Goal: Check status: Check status

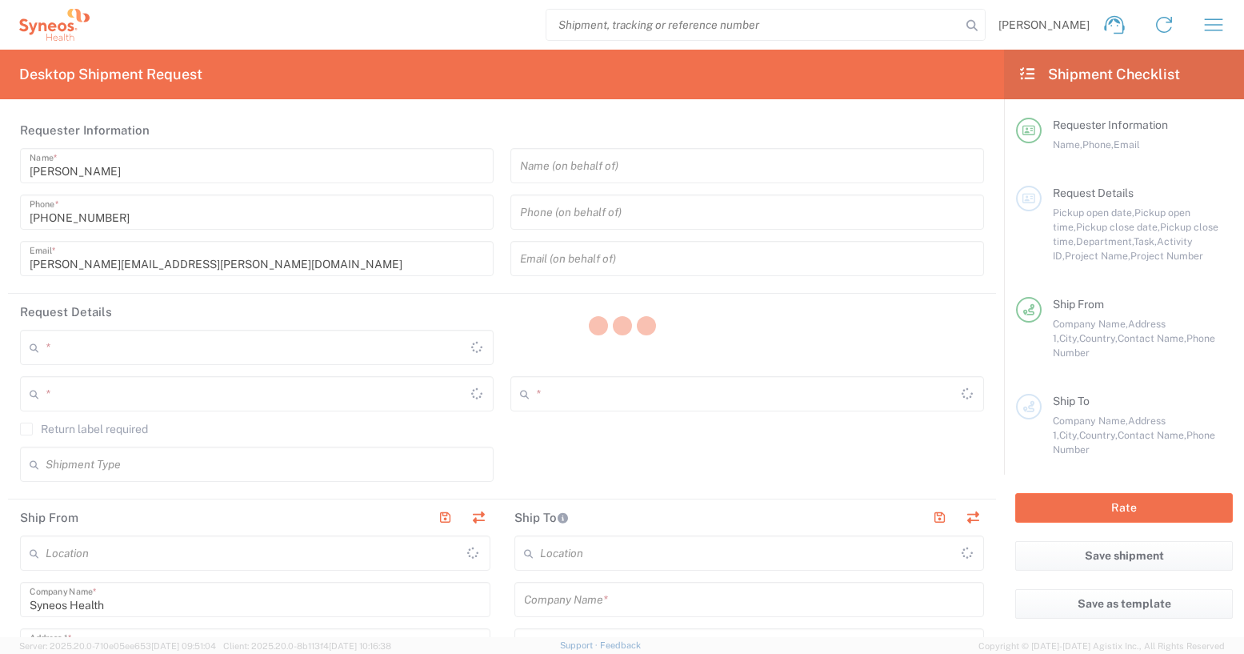
type input "[GEOGRAPHIC_DATA]"
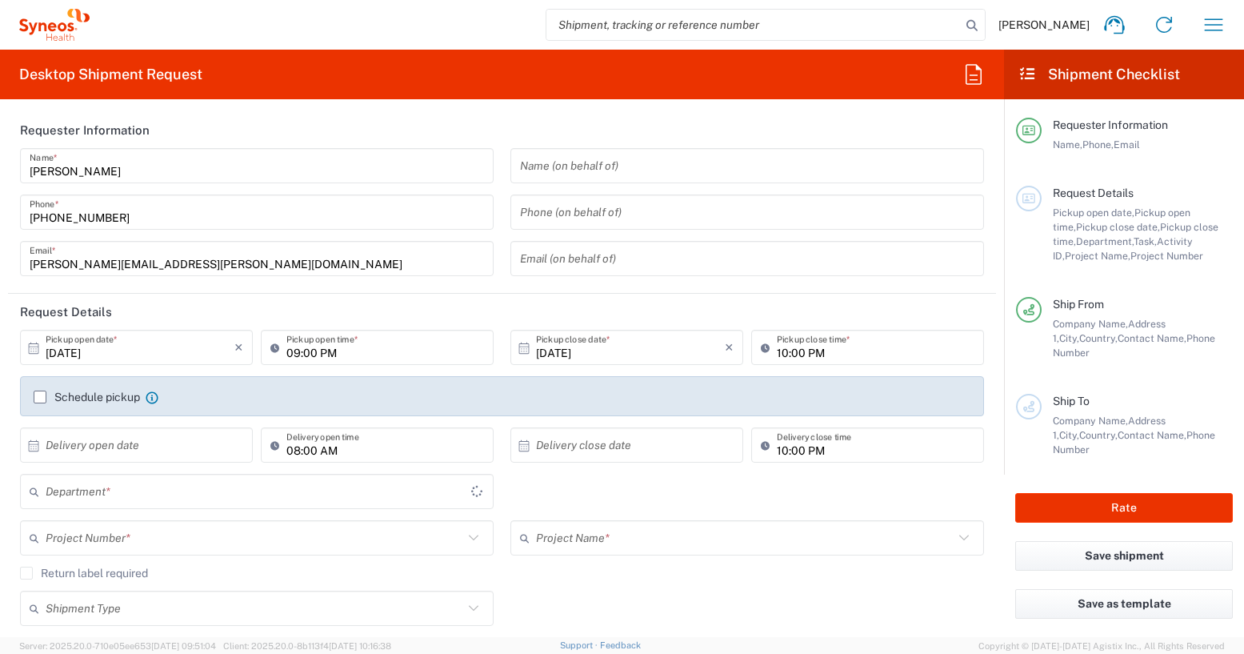
type input "[GEOGRAPHIC_DATA]"
type input "8350"
type input "Syneos Health Clinical [GEOGRAPHIC_DATA]"
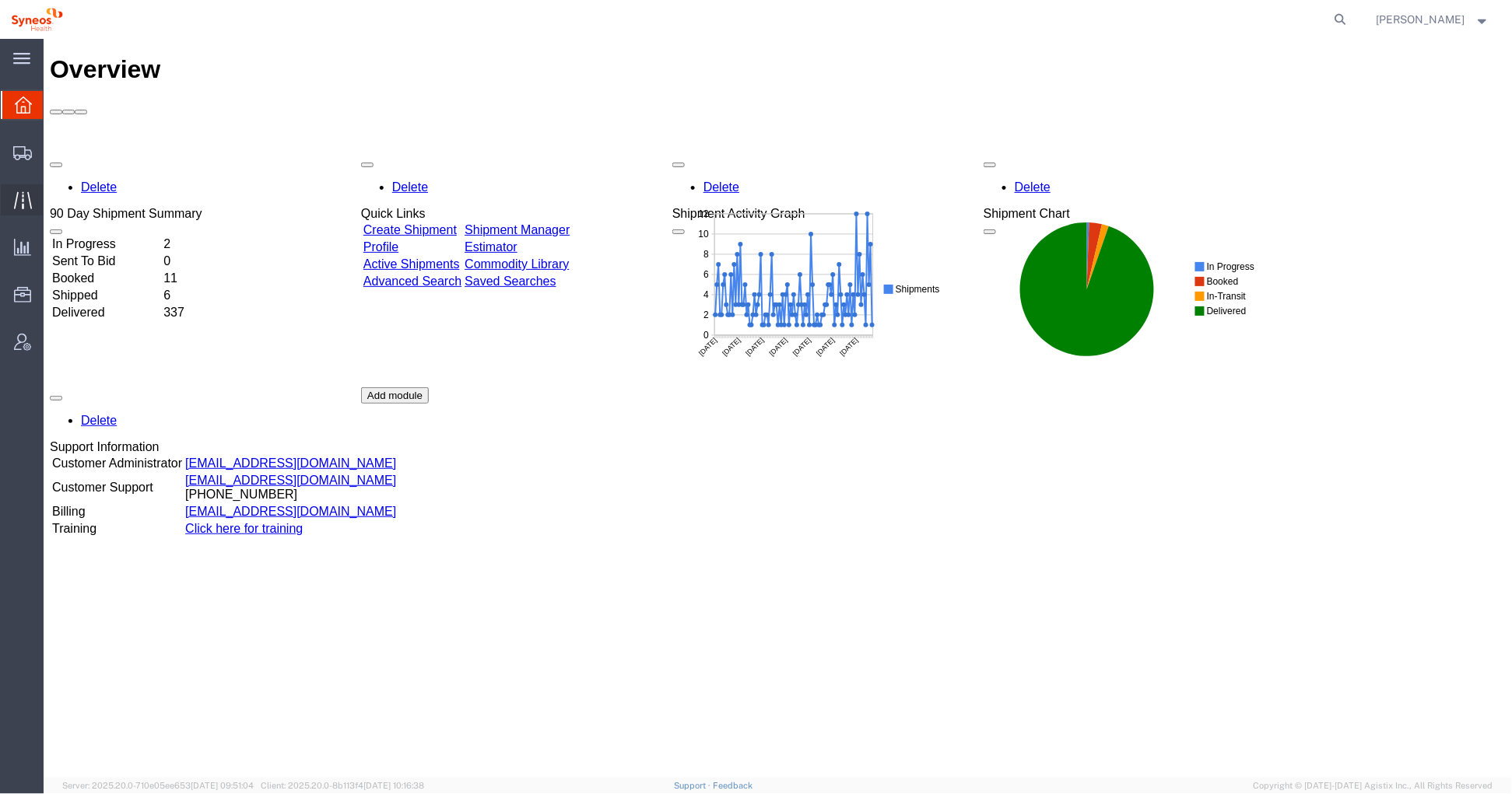
click at [29, 202] on icon at bounding box center [22, 200] width 18 height 17
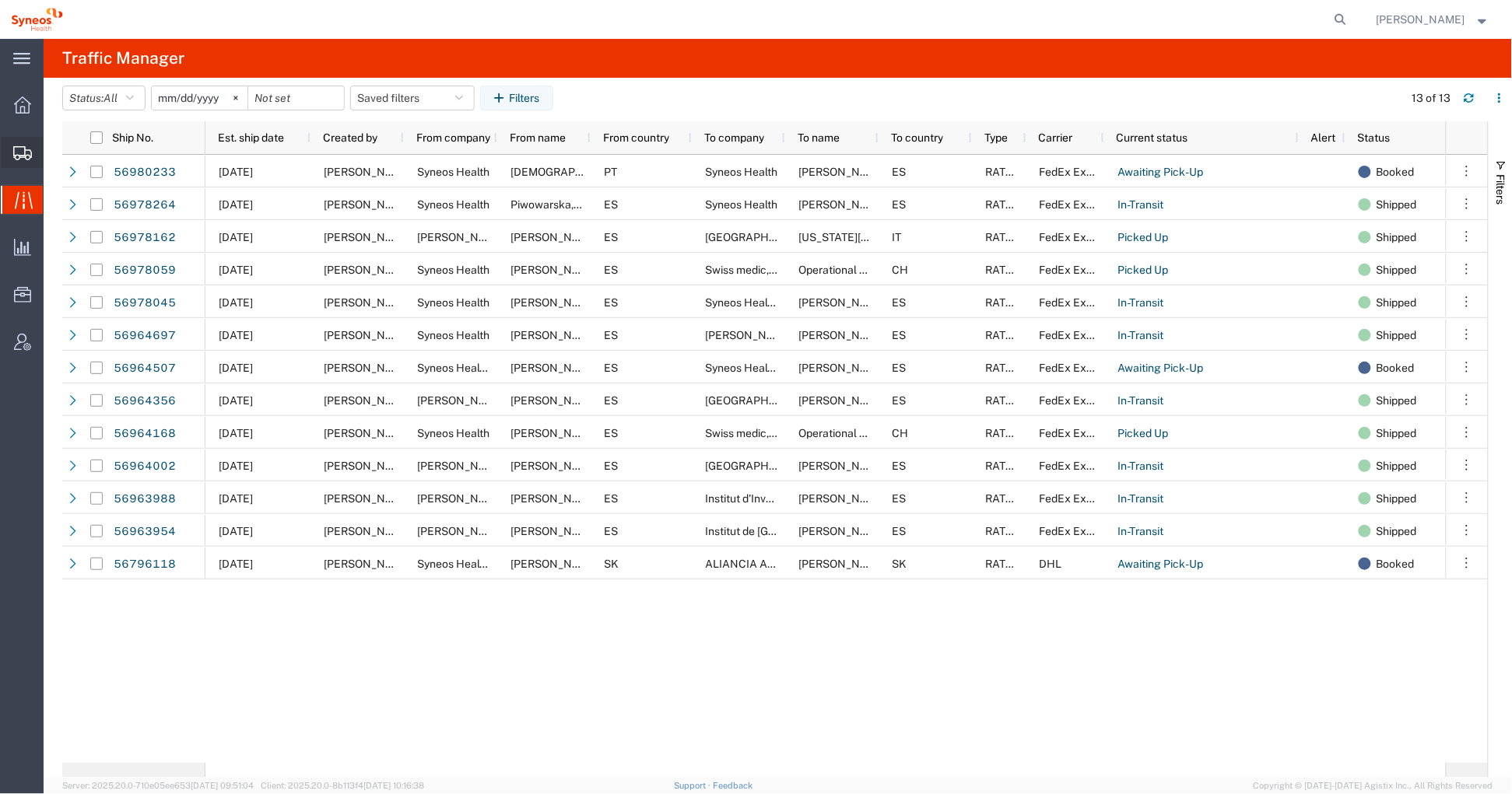
click at [23, 155] on icon at bounding box center [22, 153] width 18 height 14
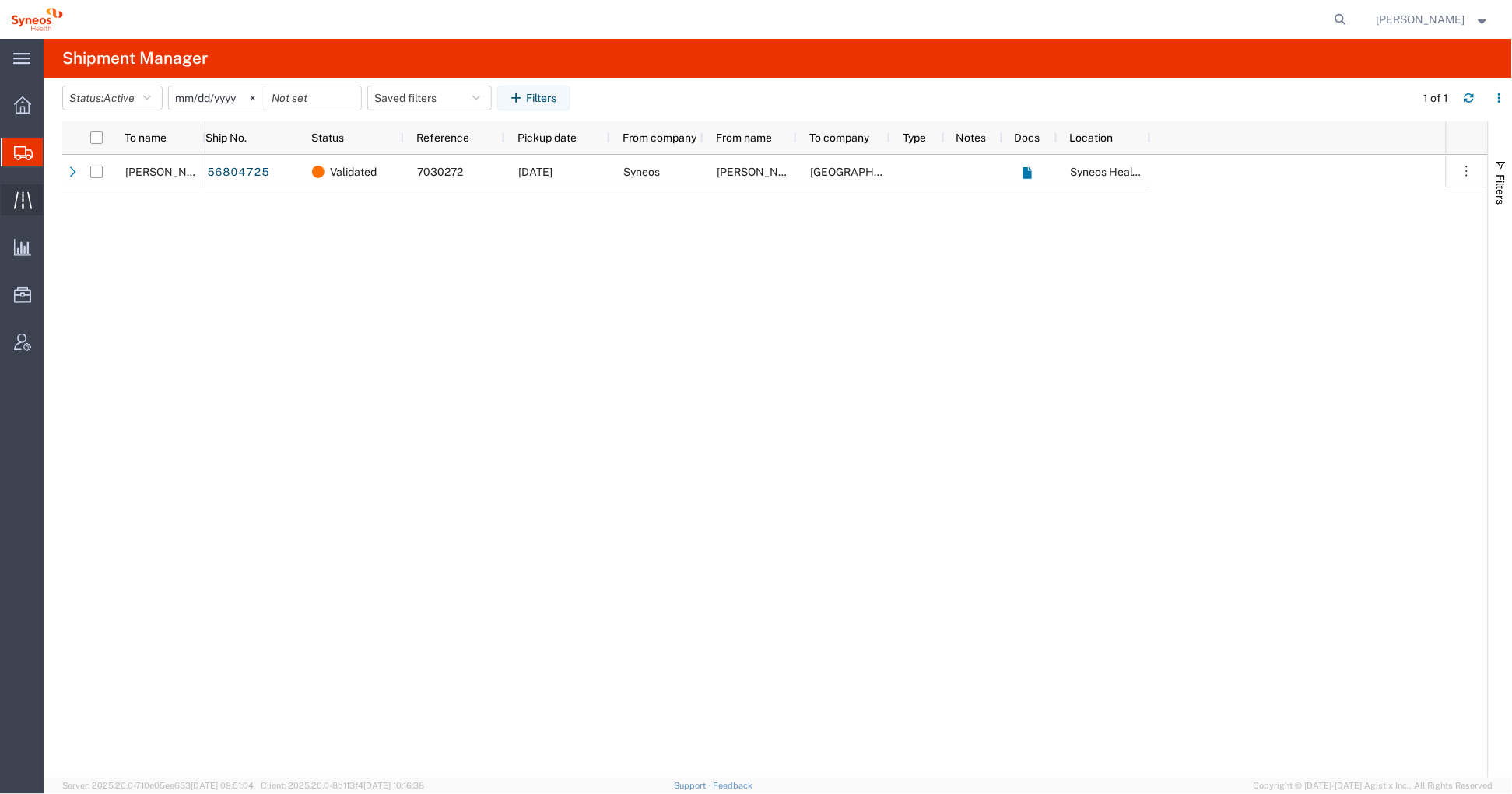
click at [10, 202] on div at bounding box center [22, 200] width 44 height 31
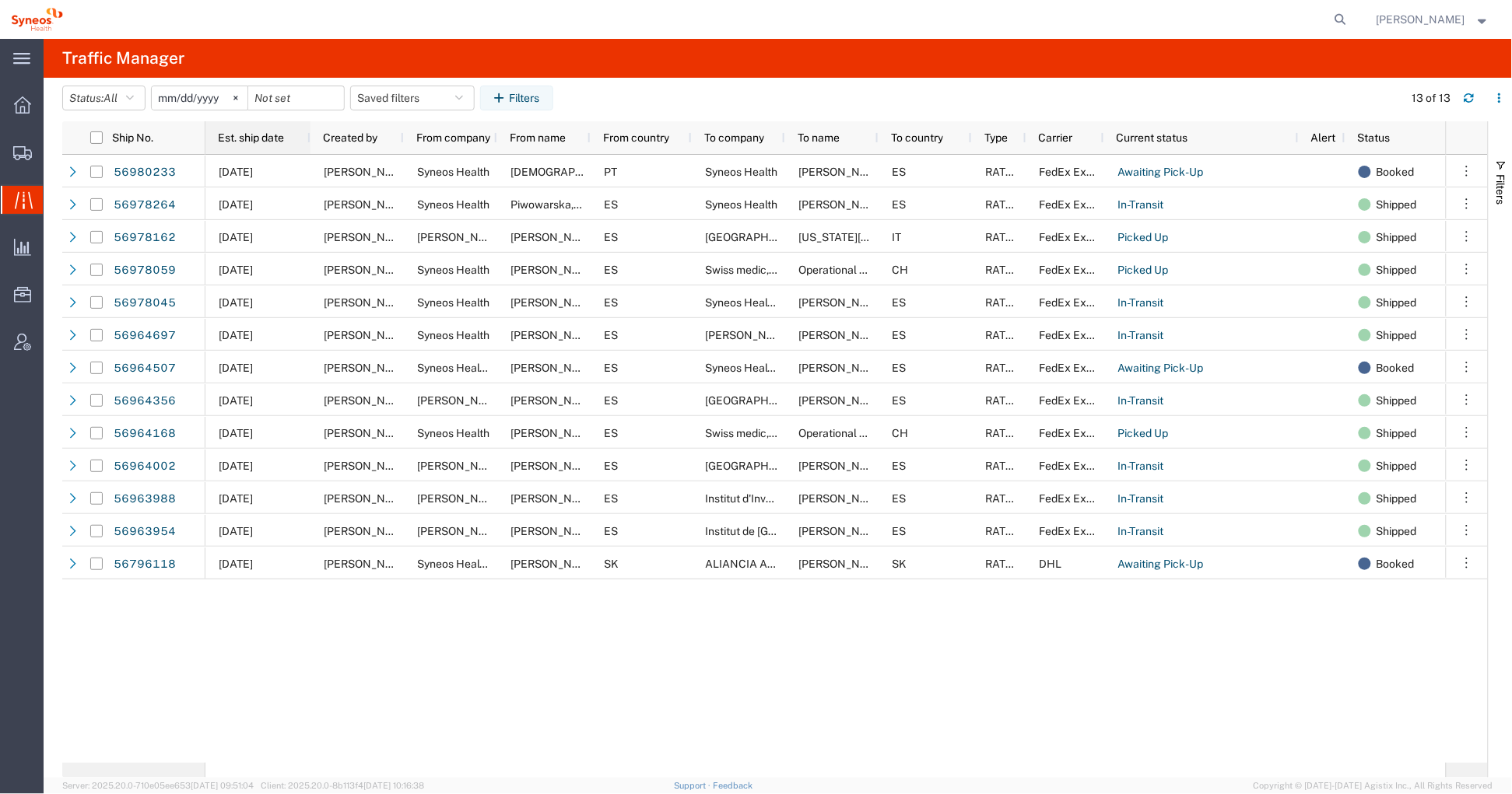
click at [241, 137] on span "Est. ship date" at bounding box center [251, 137] width 66 height 13
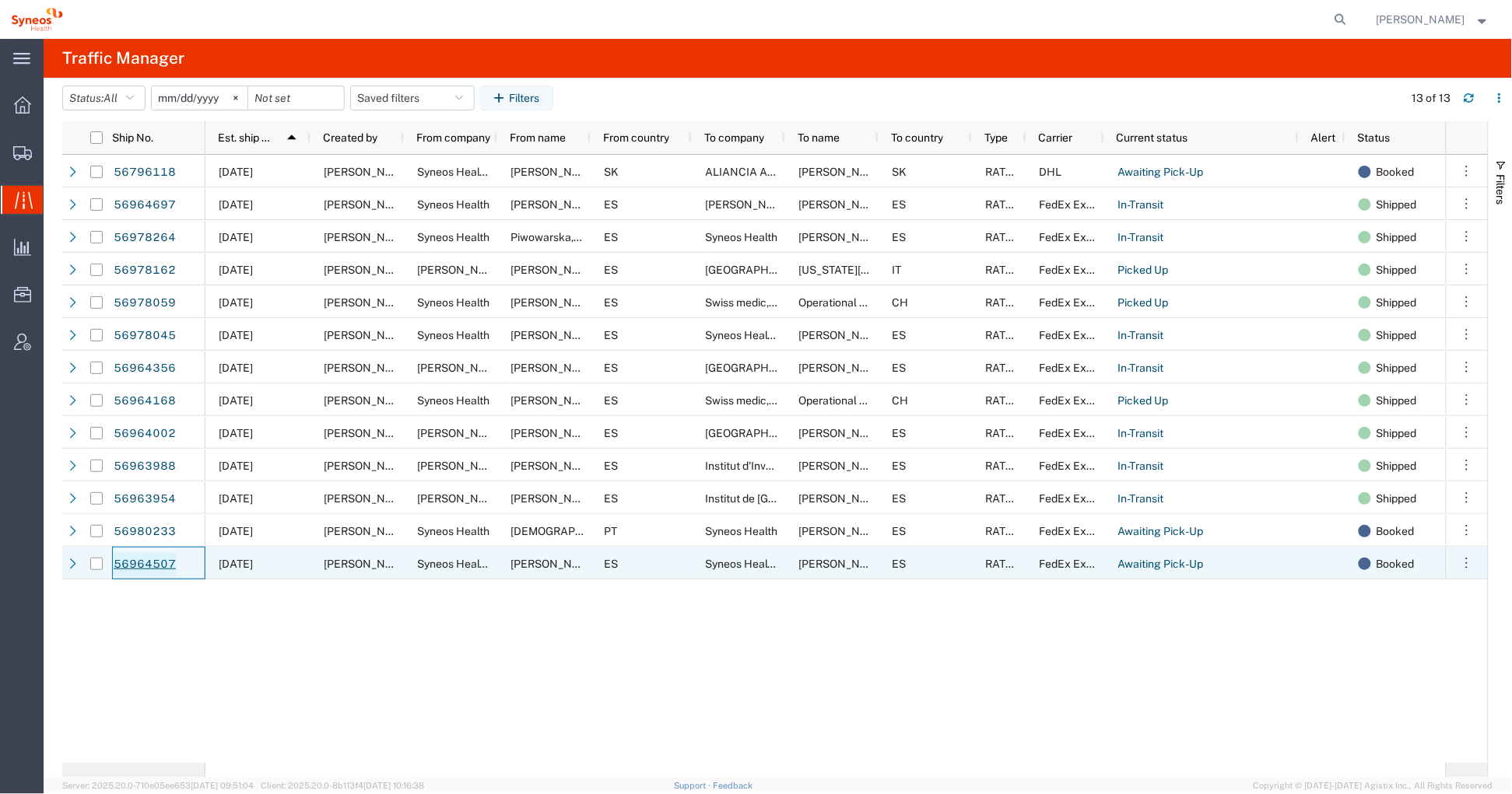
click at [137, 559] on link "56964507" at bounding box center [145, 565] width 64 height 25
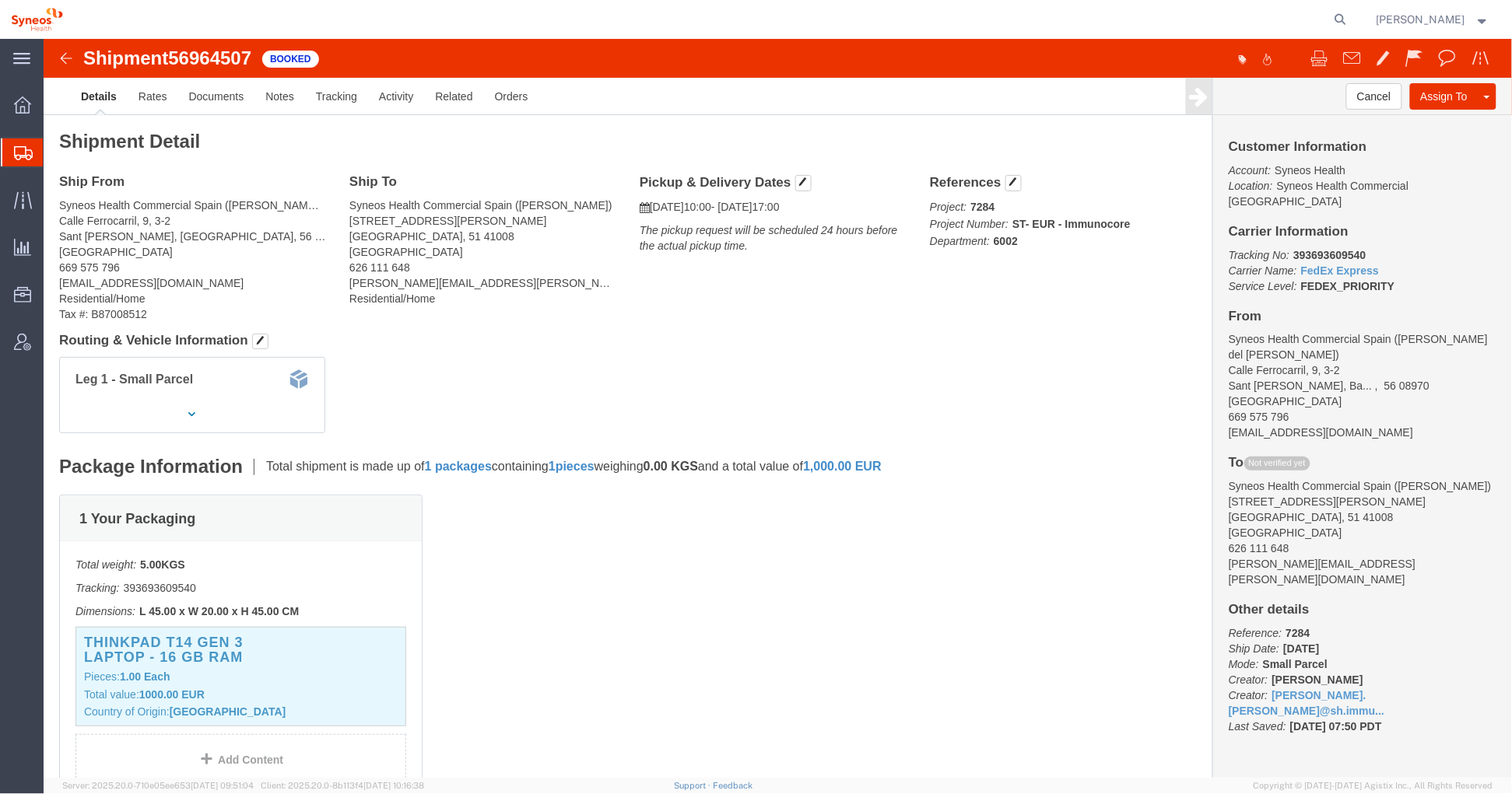
click img
